Goal: Information Seeking & Learning: Check status

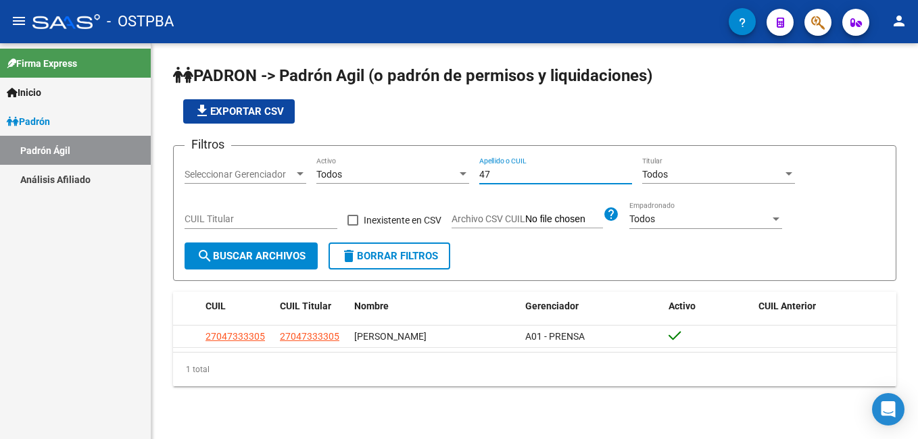
type input "4"
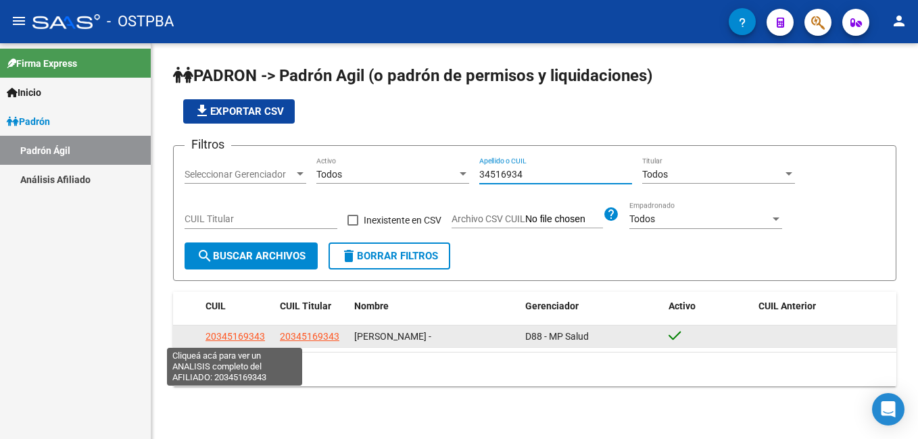
type input "34516934"
click at [249, 335] on span "20345169343" at bounding box center [234, 336] width 59 height 11
type textarea "20345169343"
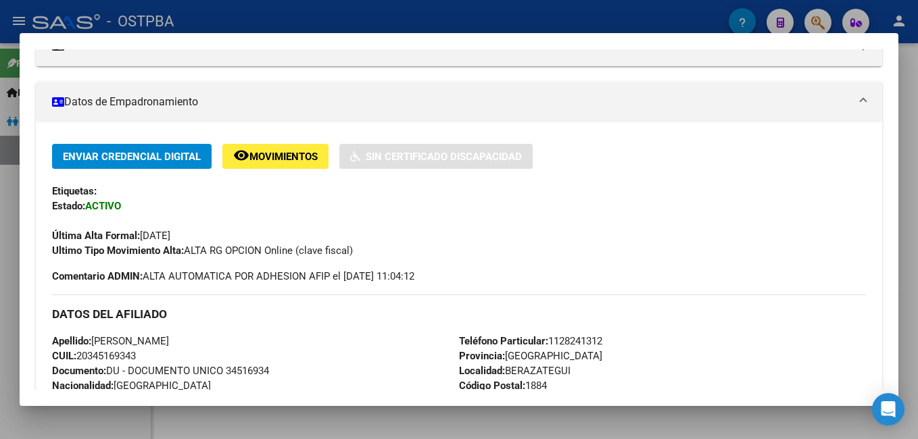
scroll to position [270, 0]
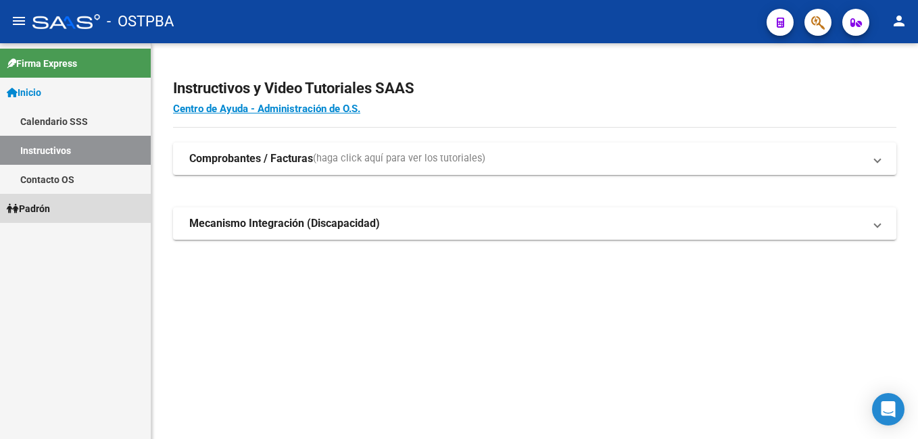
click at [73, 206] on link "Padrón" at bounding box center [75, 208] width 151 height 29
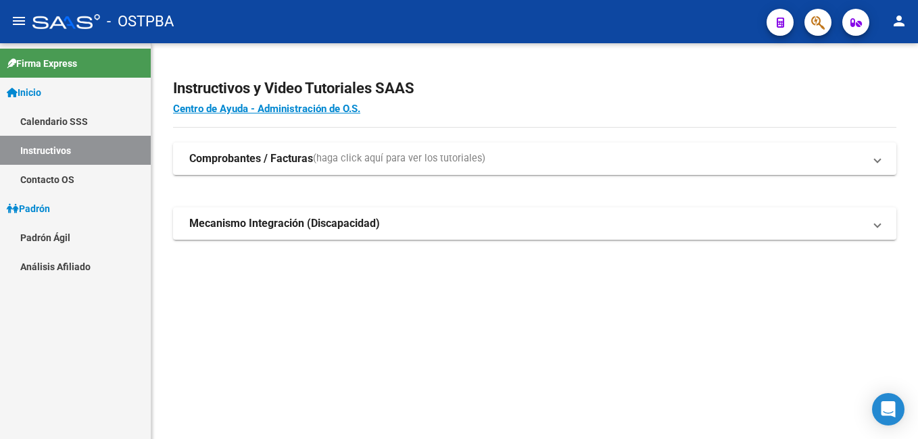
click at [71, 236] on link "Padrón Ágil" at bounding box center [75, 237] width 151 height 29
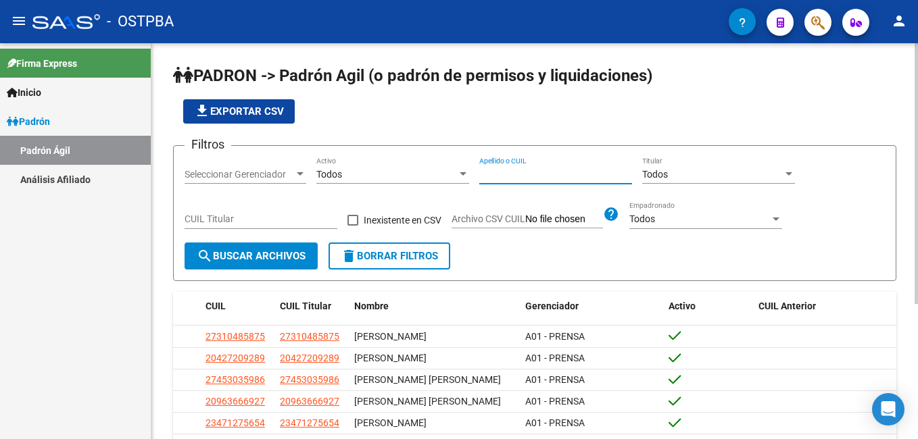
click at [481, 170] on input "Apellido o CUIL" at bounding box center [555, 174] width 153 height 11
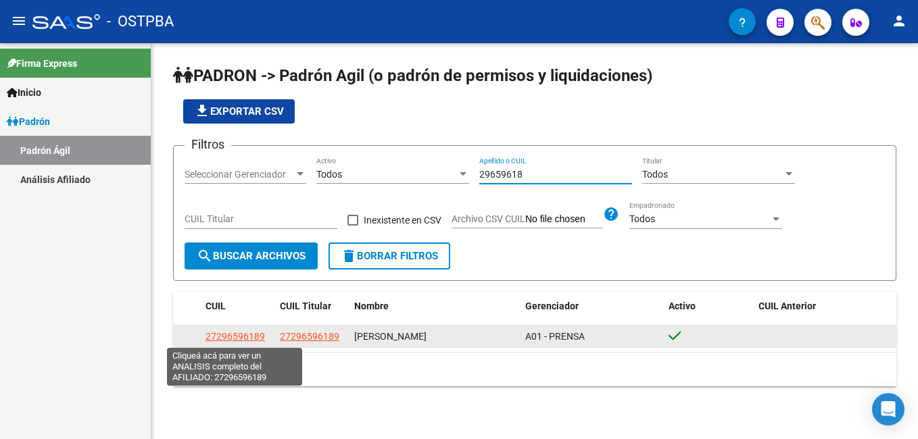
type input "29659618"
click at [232, 333] on span "27296596189" at bounding box center [234, 336] width 59 height 11
type textarea "27296596189"
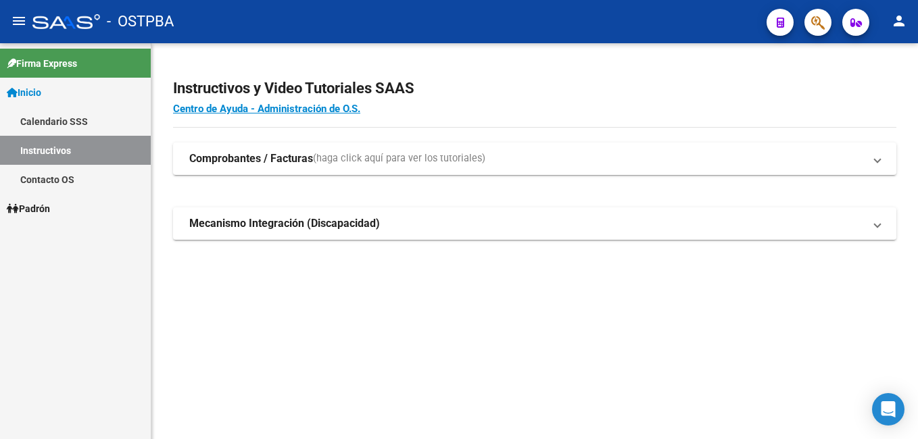
click at [48, 205] on span "Padrón" at bounding box center [28, 208] width 43 height 15
click at [42, 205] on span "Padrón" at bounding box center [28, 208] width 43 height 15
click at [50, 238] on link "Padrón Ágil" at bounding box center [75, 237] width 151 height 29
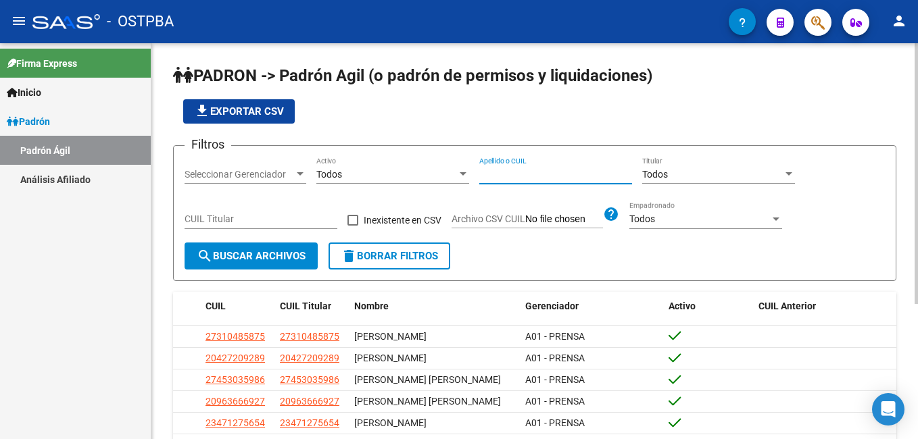
click at [507, 169] on input "Apellido o CUIL" at bounding box center [555, 174] width 153 height 11
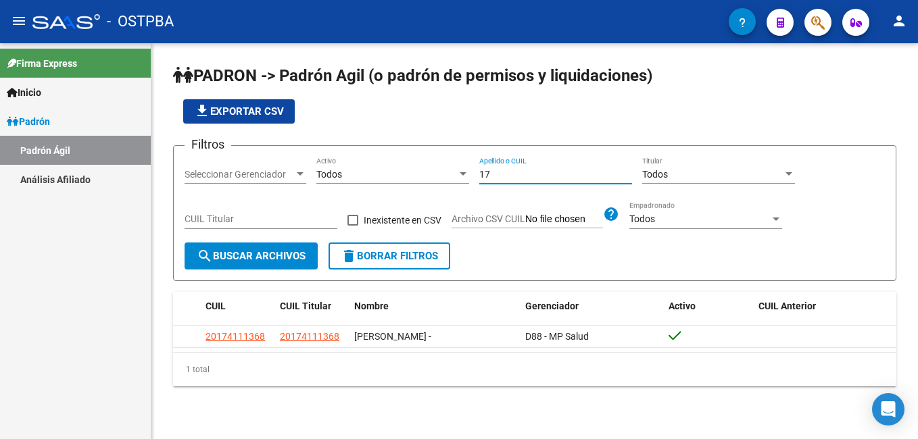
type input "1"
